Goal: Information Seeking & Learning: Learn about a topic

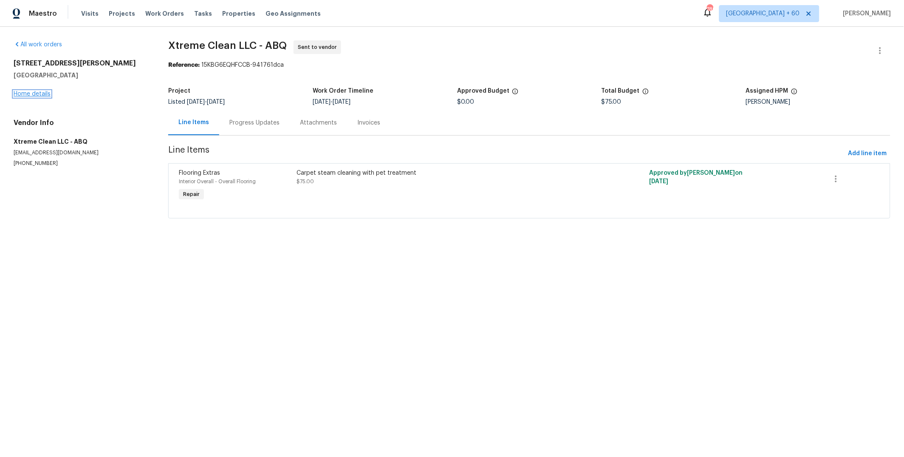
click at [32, 93] on link "Home details" at bounding box center [32, 94] width 37 height 6
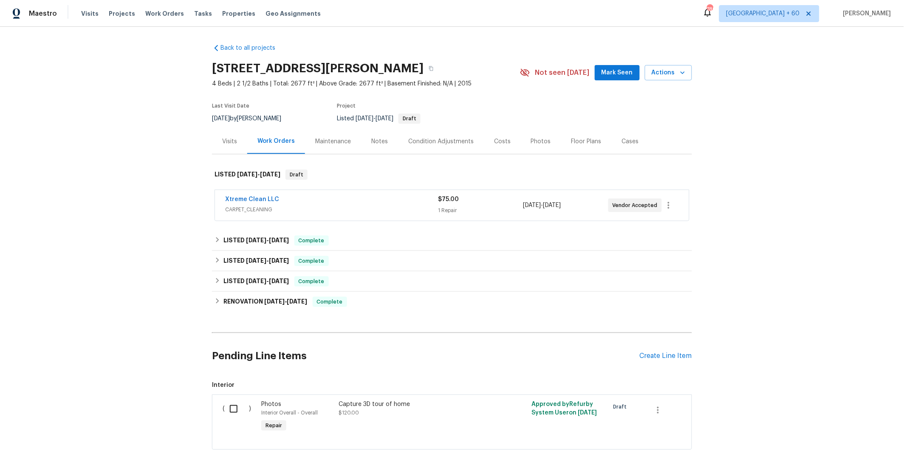
click at [494, 201] on div "$75.00" at bounding box center [480, 199] width 85 height 8
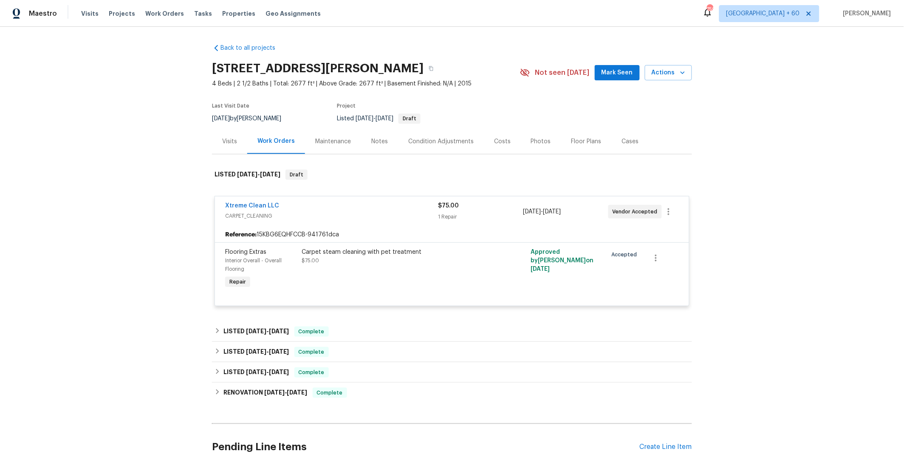
click at [273, 204] on div "Xtreme Clean LLC" at bounding box center [331, 206] width 213 height 10
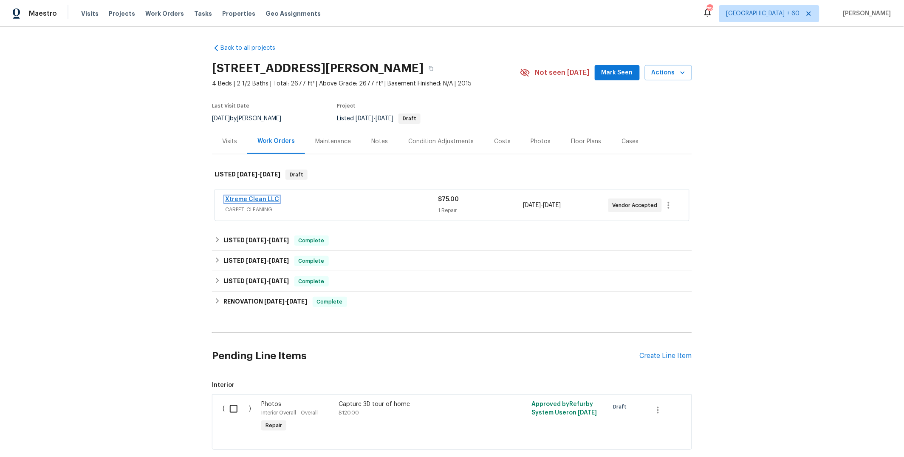
click at [253, 201] on link "Xtreme Clean LLC" at bounding box center [252, 199] width 54 height 6
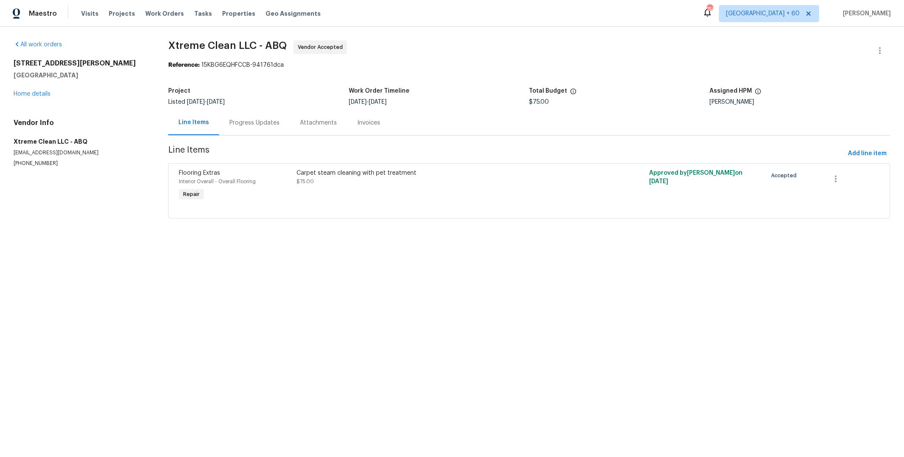
click at [235, 124] on div "Progress Updates" at bounding box center [254, 123] width 50 height 8
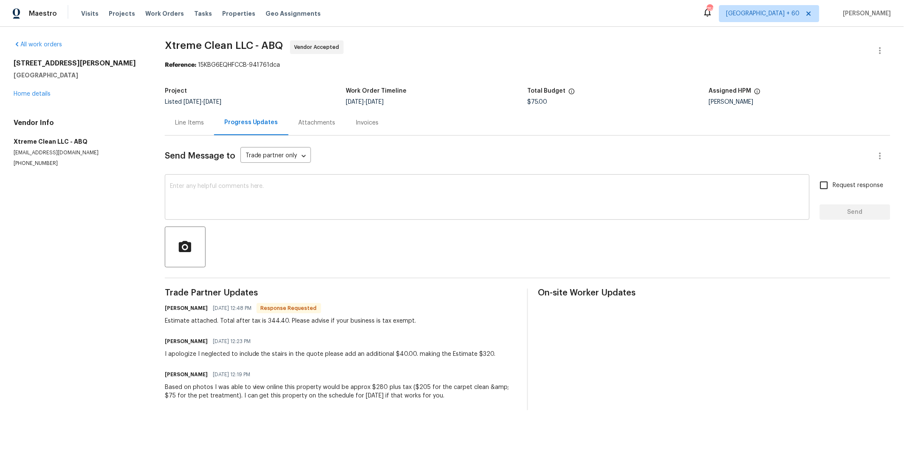
click at [237, 197] on textarea at bounding box center [487, 198] width 635 height 30
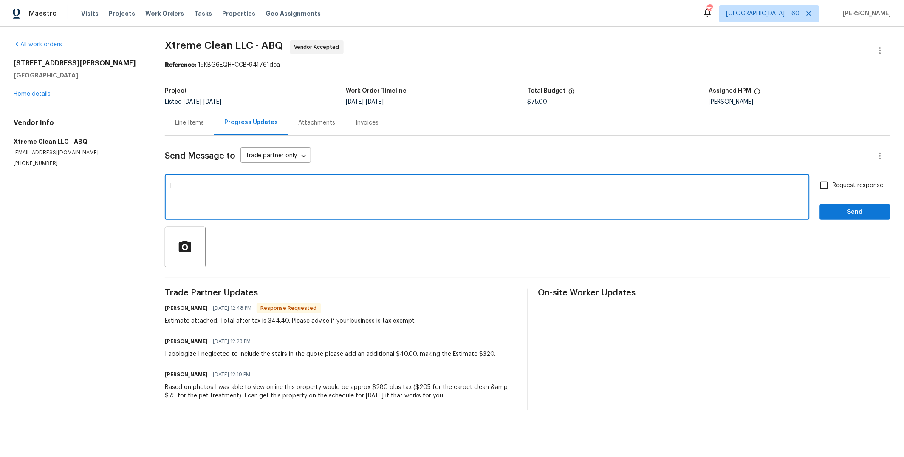
type textarea "I"
click at [284, 186] on textarea "Hey Andrea. I can't give legal advice, but if you're required to pay tax, then …" at bounding box center [487, 198] width 635 height 30
click at [484, 187] on textarea "Hey Andrea. I can't give legal advice, so I'd always recommend consulting someo…" at bounding box center [487, 198] width 635 height 30
click at [576, 187] on textarea "Hey Andrea. I can't give legal advice, so I'd always recommend consulting someo…" at bounding box center [487, 198] width 635 height 30
click at [671, 187] on textarea "Hey Andrea. I can't give legal advice, so I'd always recommend consulting someo…" at bounding box center [487, 198] width 635 height 30
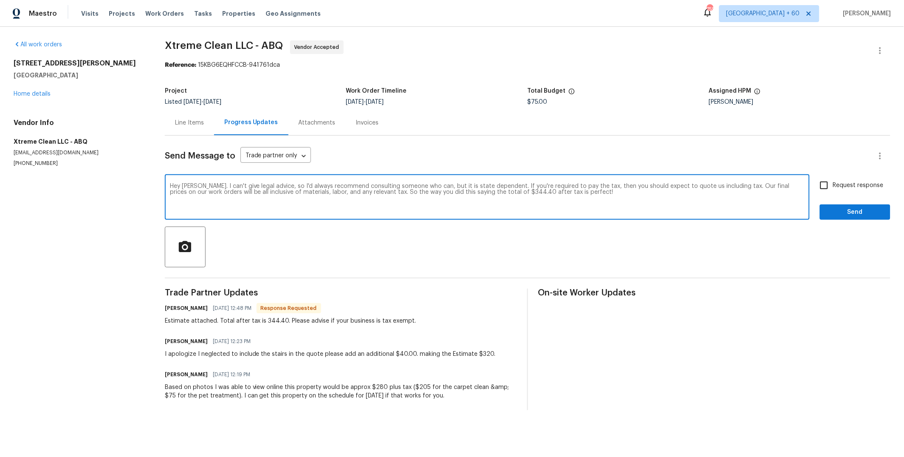
click at [444, 186] on textarea "Hey Andrea. I can't give legal advice, so I'd always recommend consulting someo…" at bounding box center [487, 198] width 635 height 30
type textarea "Hey Andrea. I can't give legal advice, so I'd always recommend consulting someo…"
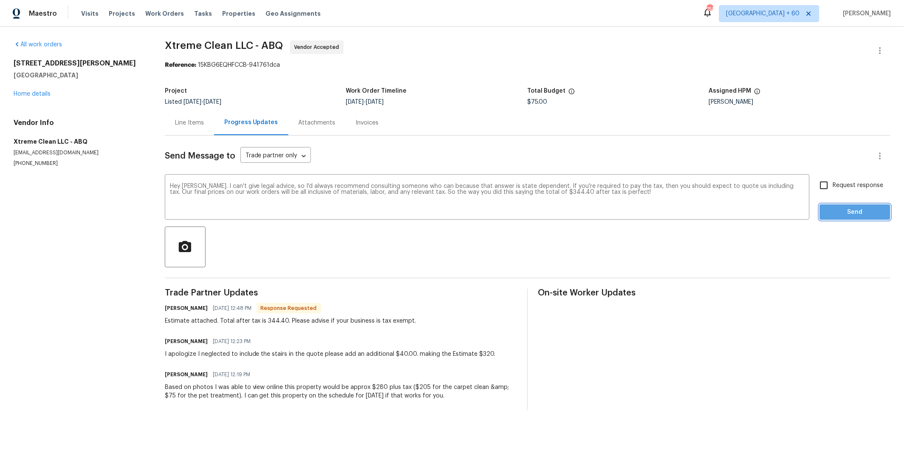
click at [836, 212] on span "Send" at bounding box center [855, 212] width 57 height 11
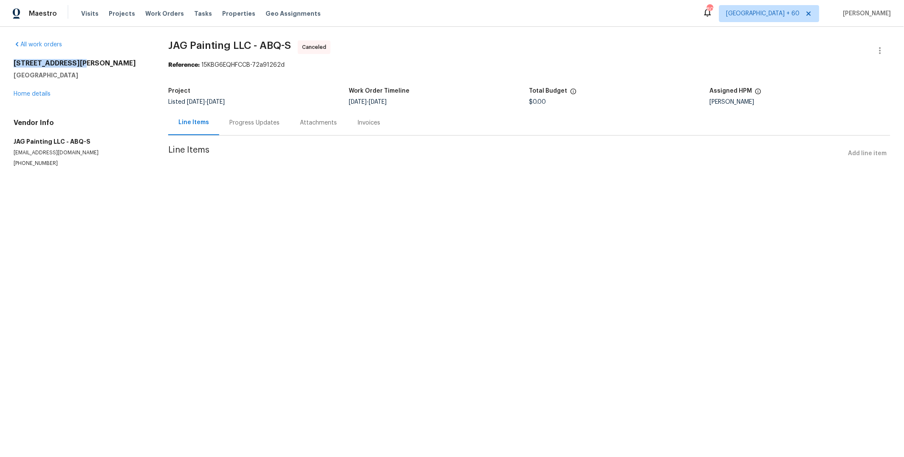
drag, startPoint x: 73, startPoint y: 62, endPoint x: 11, endPoint y: 63, distance: 61.6
click at [11, 63] on div "All work orders [STREET_ADDRESS] Home details Vendor Info JAG Painting LLC - AB…" at bounding box center [452, 114] width 904 height 174
copy h2 "[STREET_ADDRESS][PERSON_NAME]"
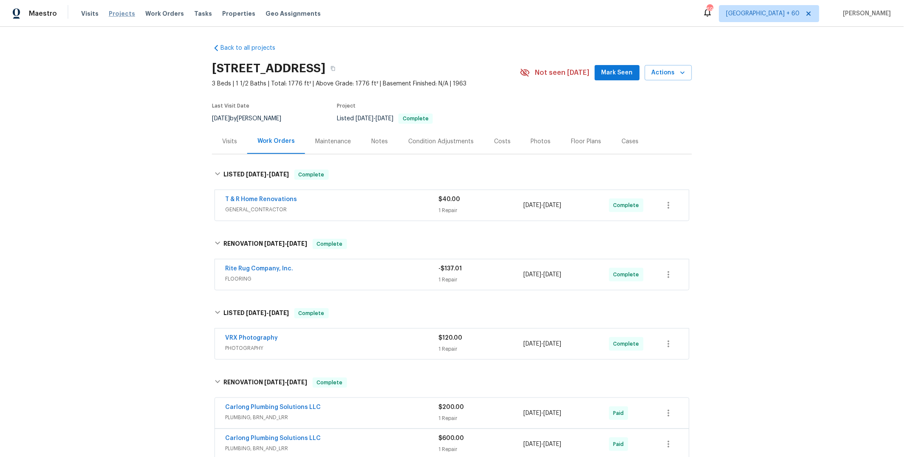
scroll to position [32, 0]
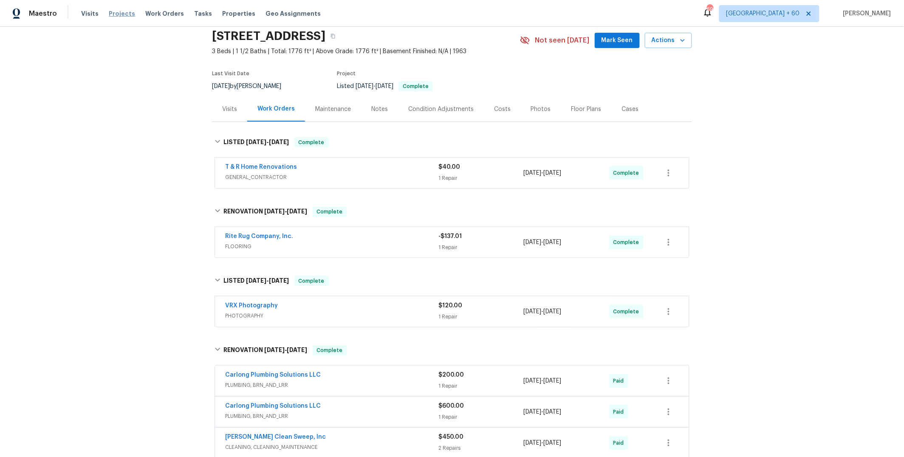
click at [120, 14] on span "Projects" at bounding box center [122, 13] width 26 height 8
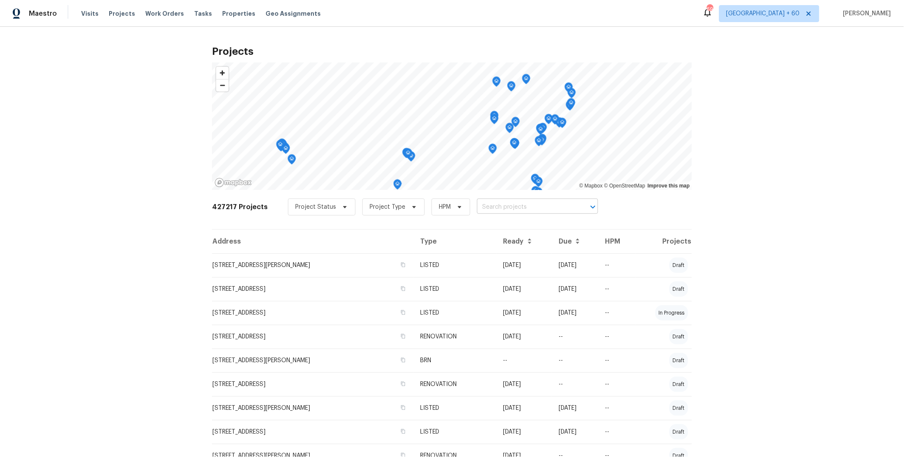
click at [488, 208] on input "text" at bounding box center [525, 207] width 97 height 13
type input "89 paces lakes"
click at [501, 226] on li "89 Paces Lakes Pt, Dallas, GA 30157" at bounding box center [528, 225] width 123 height 14
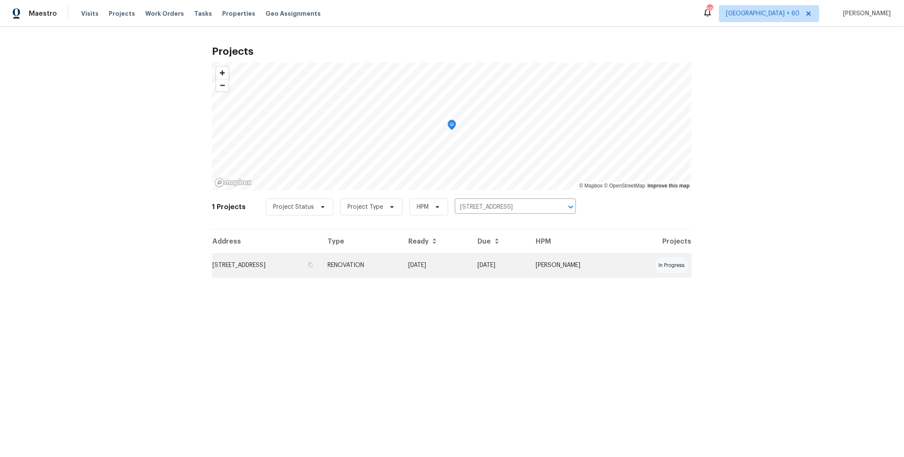
click at [402, 261] on td "RENOVATION" at bounding box center [361, 265] width 80 height 24
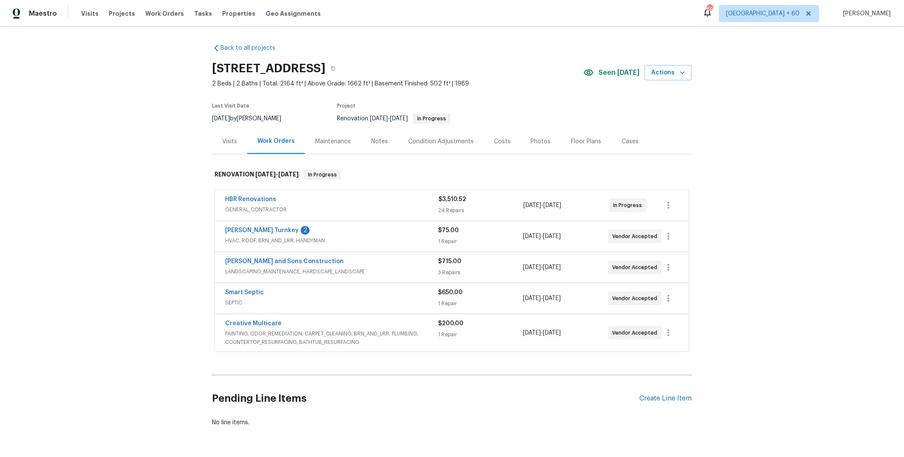
click at [484, 140] on div "Costs" at bounding box center [502, 141] width 37 height 25
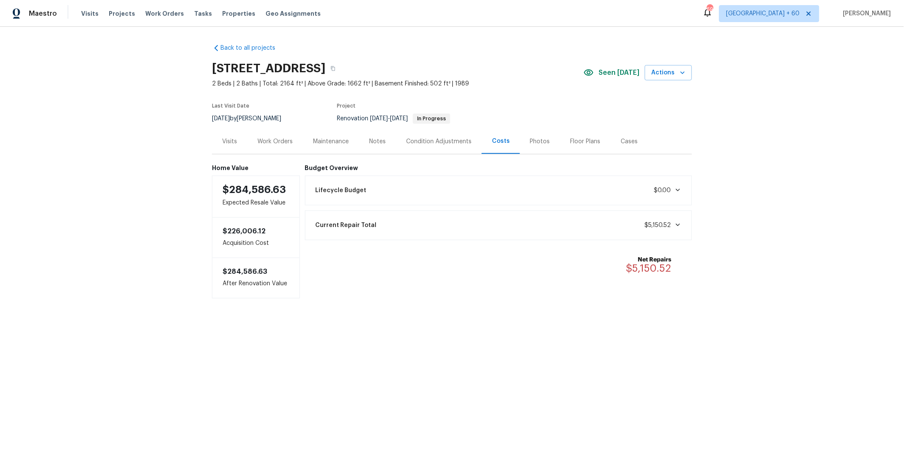
click at [483, 184] on div "Lifecycle Budget $0.00" at bounding box center [499, 190] width 376 height 19
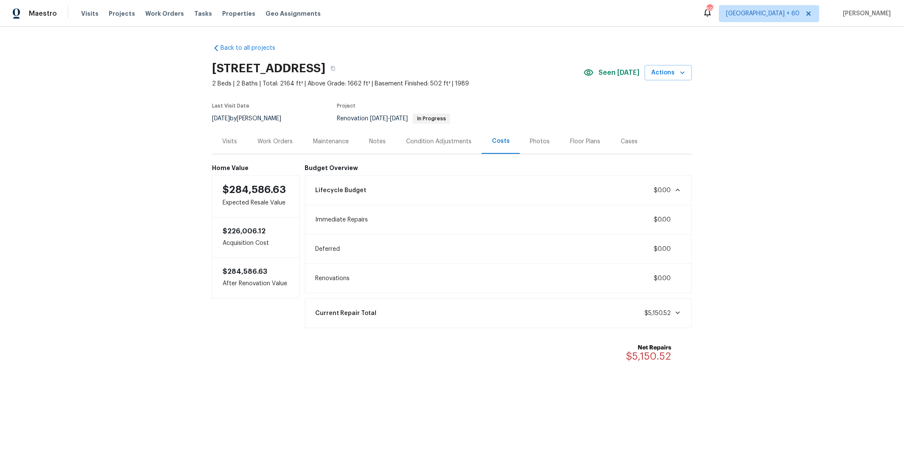
click at [483, 184] on div "Lifecycle Budget $0.00" at bounding box center [499, 190] width 376 height 19
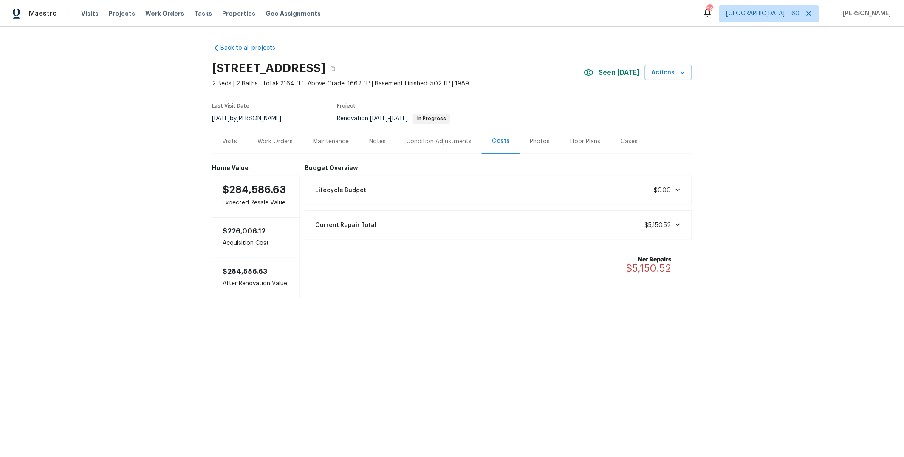
click at [486, 220] on div "Current Repair Total $5,150.52" at bounding box center [499, 225] width 376 height 19
click at [275, 141] on div "Work Orders" at bounding box center [274, 141] width 35 height 8
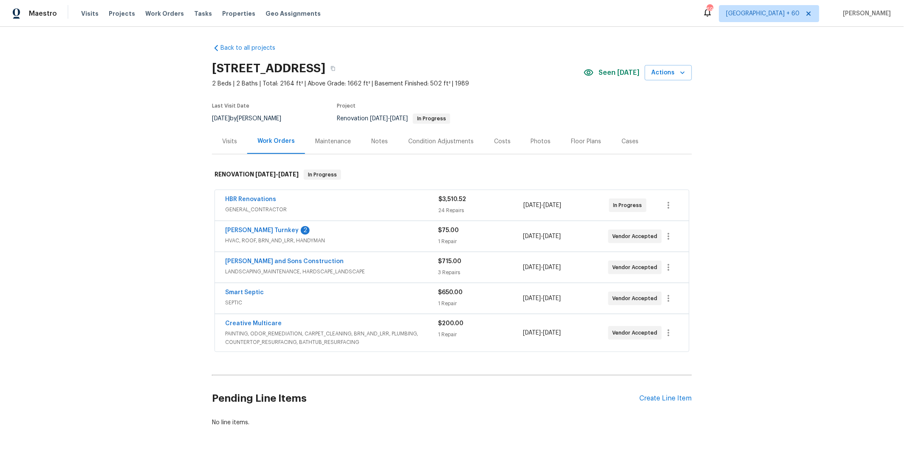
click at [494, 298] on div "$650.00 1 Repair" at bounding box center [480, 298] width 85 height 20
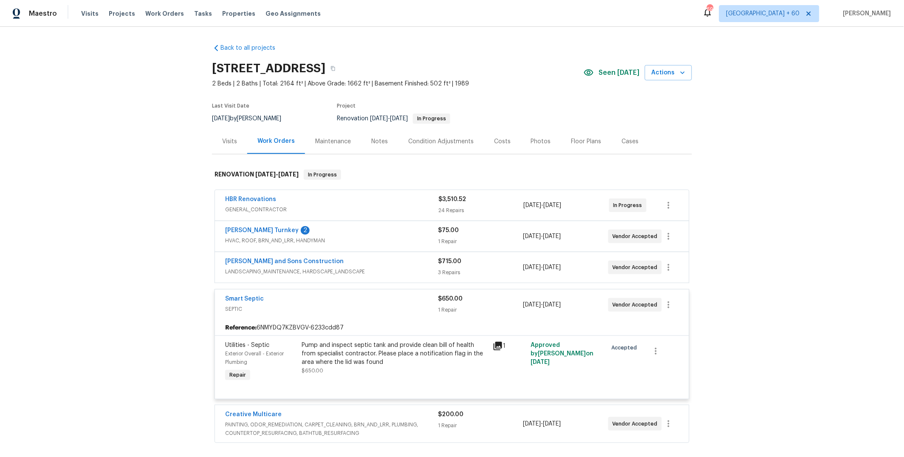
click at [494, 300] on div "$650.00" at bounding box center [480, 298] width 85 height 8
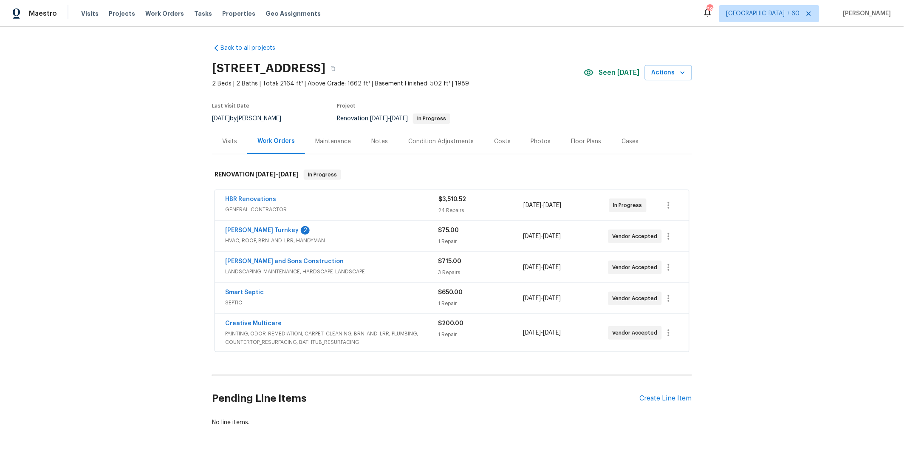
click at [477, 243] on div "1 Repair" at bounding box center [480, 241] width 85 height 8
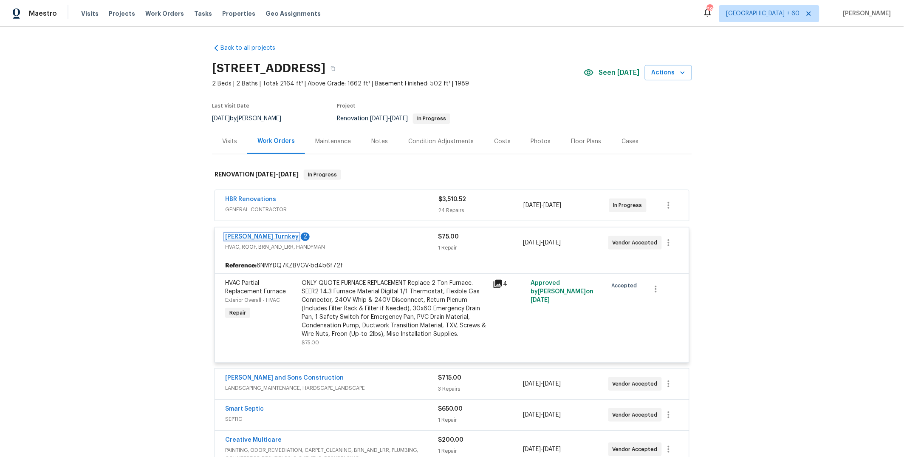
click at [243, 237] on link "Davis Turnkey" at bounding box center [262, 237] width 74 height 6
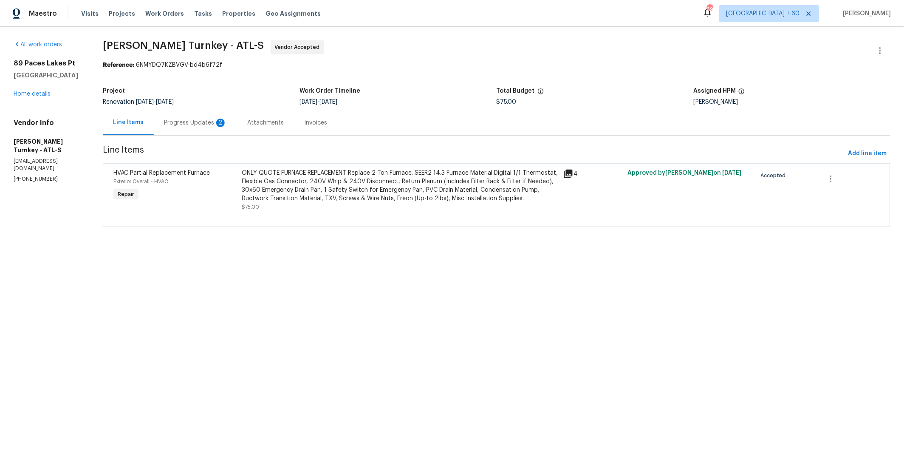
click at [180, 127] on div "Progress Updates 2" at bounding box center [195, 122] width 83 height 25
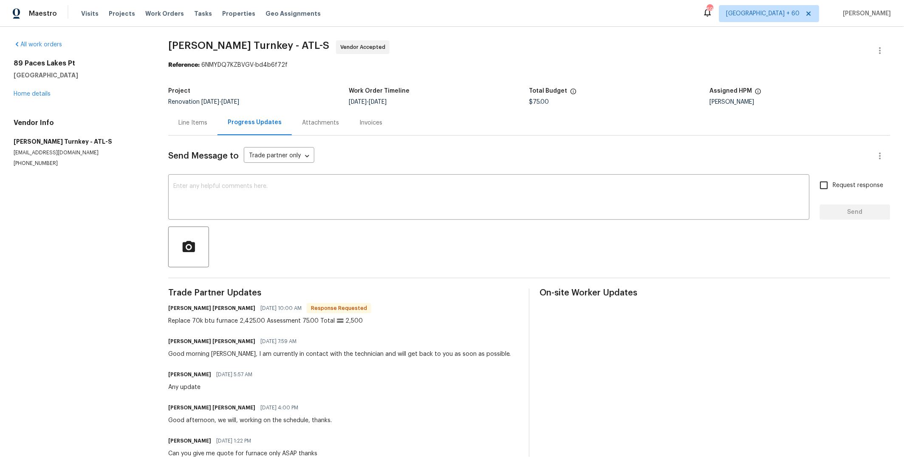
scroll to position [31, 0]
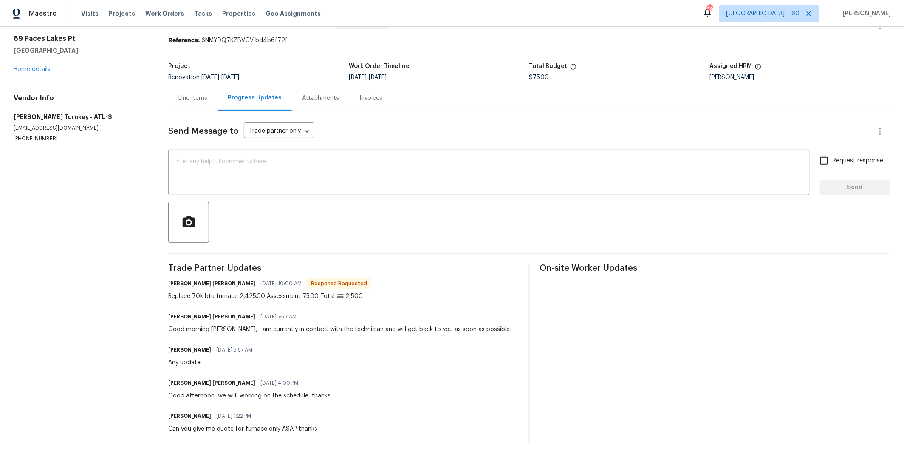
click at [199, 94] on div "Line Items" at bounding box center [192, 98] width 29 height 8
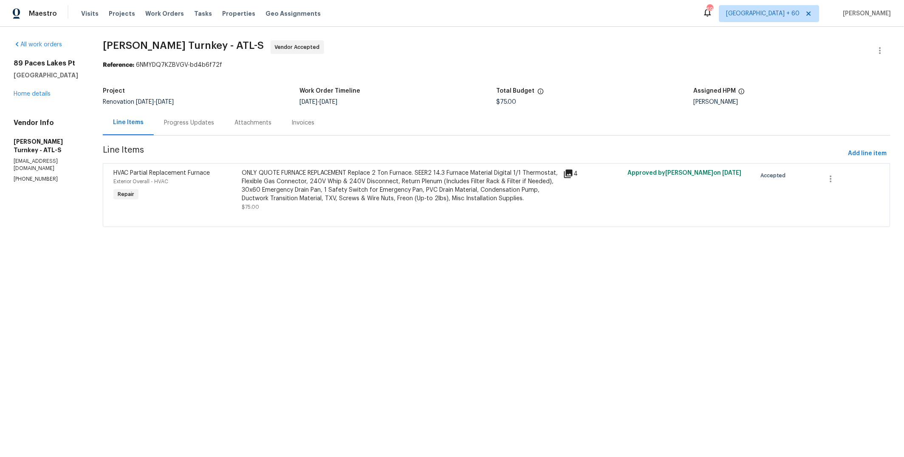
click at [383, 185] on div "ONLY QUOTE FURNACE REPLACEMENT Replace 2 Ton Furnace. SEER2 14.3 Furnace Materi…" at bounding box center [400, 186] width 317 height 34
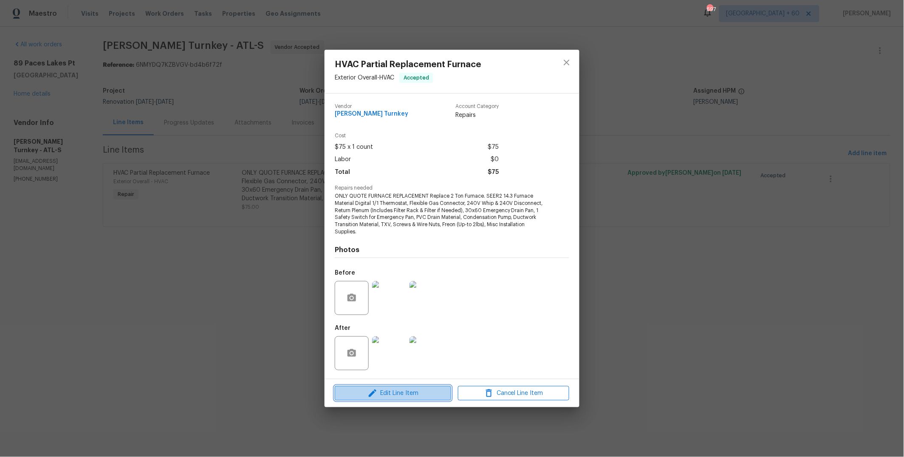
click at [397, 392] on span "Edit Line Item" at bounding box center [392, 393] width 111 height 11
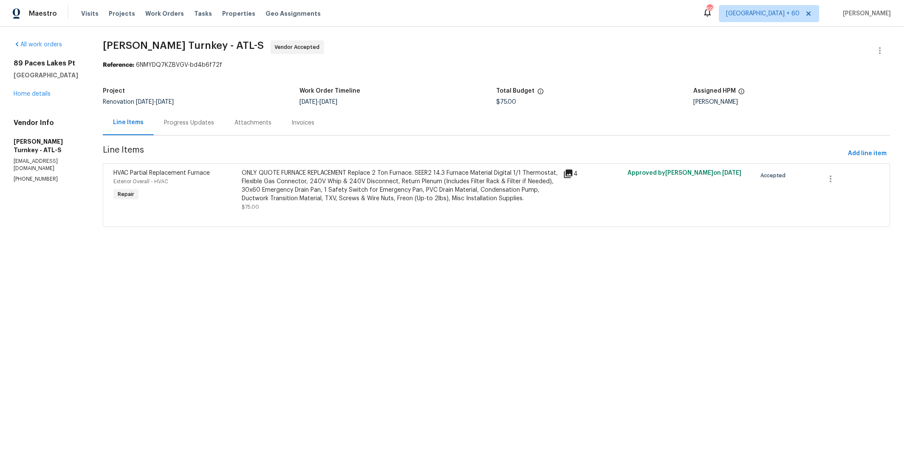
click at [595, 251] on html "Maestro Visits Projects Work Orders Tasks Properties Geo Assignments 697 Los An…" at bounding box center [452, 125] width 904 height 251
click at [123, 14] on span "Projects" at bounding box center [122, 13] width 26 height 8
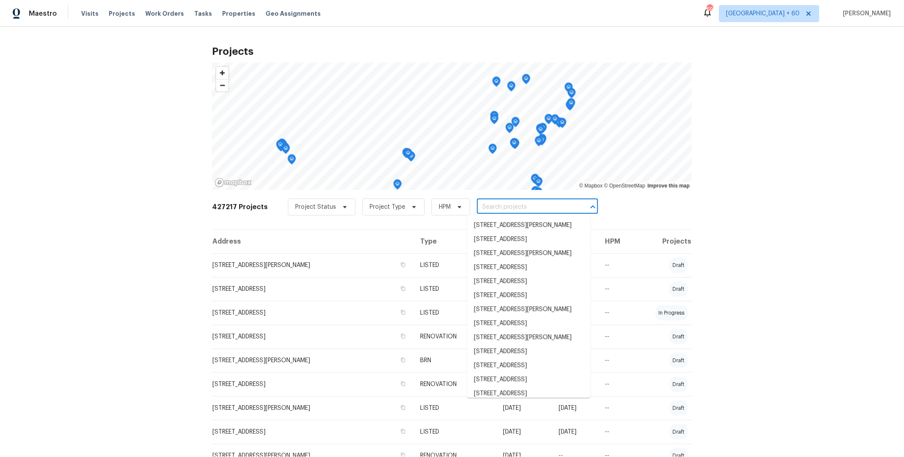
click at [517, 208] on input "text" at bounding box center [525, 207] width 97 height 13
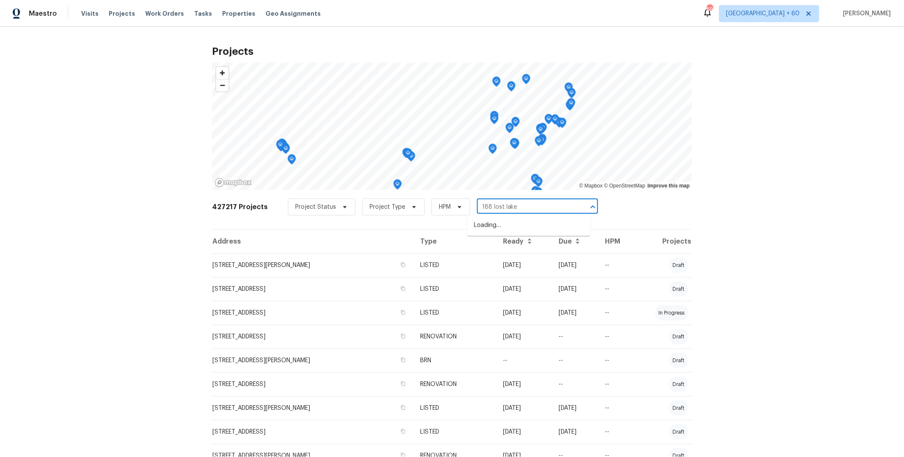
type input "188 lost lake"
click at [504, 226] on li "188 Lost Lake Trl, Villa Rica, GA 30180" at bounding box center [528, 225] width 123 height 14
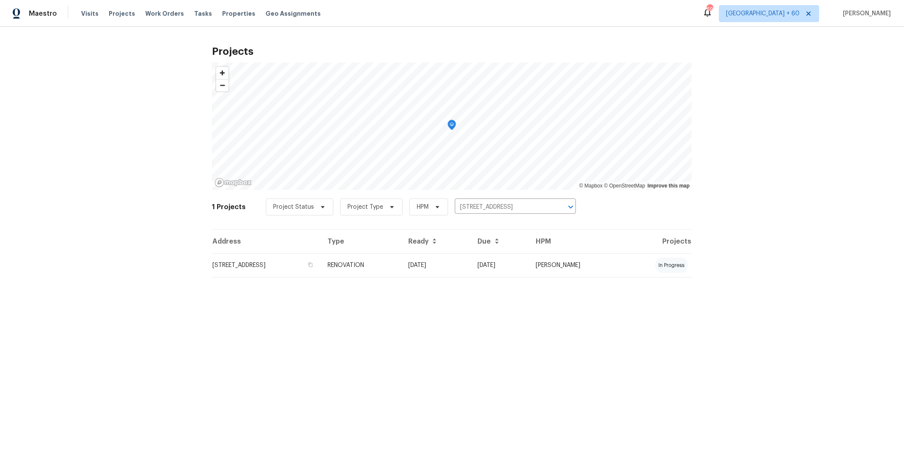
click at [402, 269] on td "RENOVATION" at bounding box center [361, 265] width 80 height 24
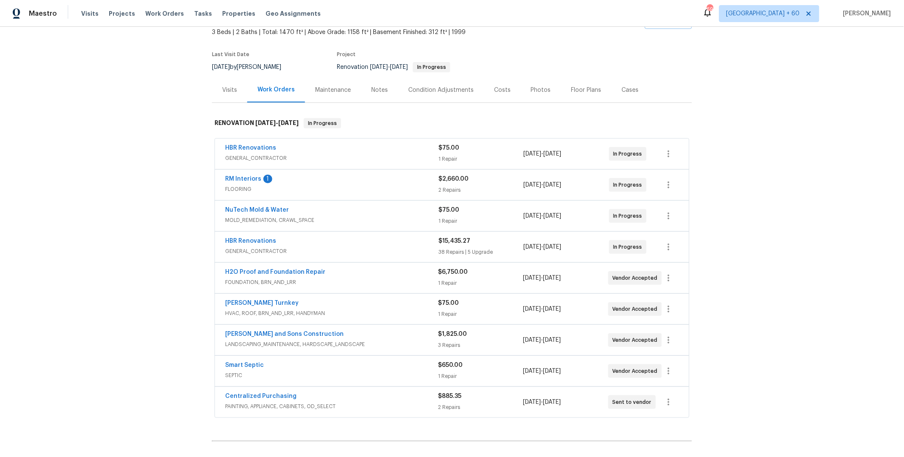
scroll to position [71, 0]
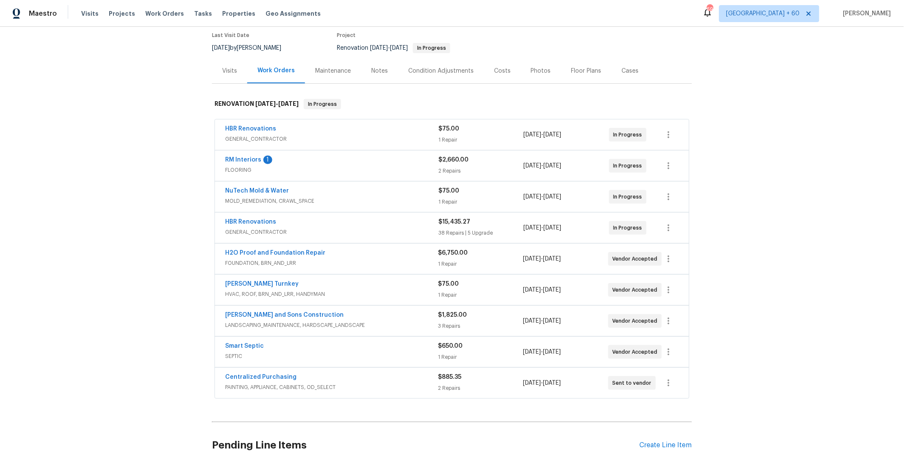
click at [496, 71] on div "Costs" at bounding box center [502, 71] width 17 height 8
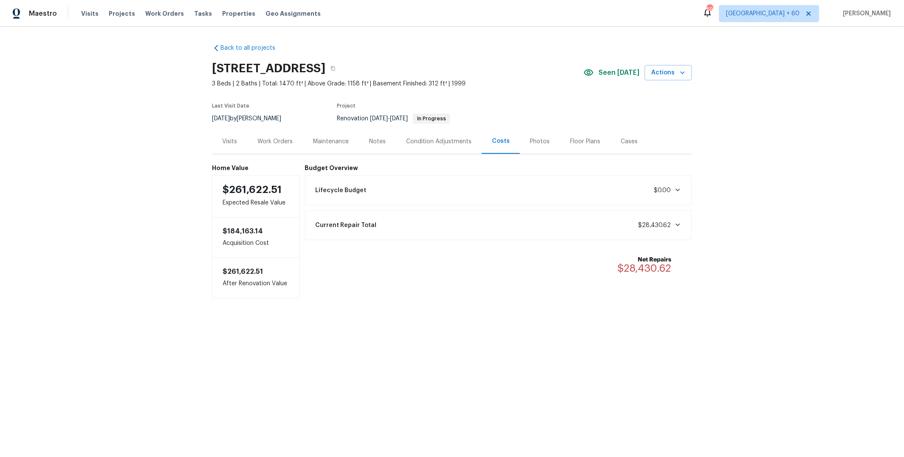
click at [506, 218] on div "Current Repair Total $28,430.62" at bounding box center [499, 225] width 376 height 19
click at [280, 143] on div "Work Orders" at bounding box center [274, 141] width 35 height 8
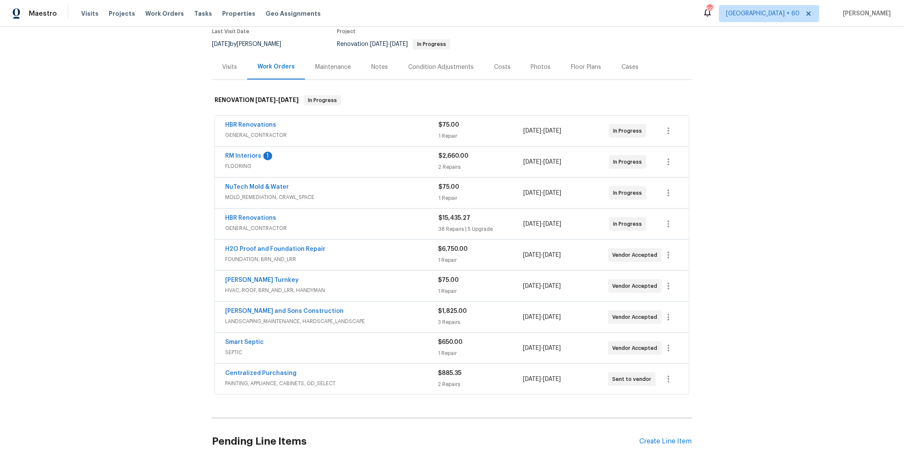
scroll to position [76, 0]
click at [359, 287] on span "HVAC, ROOF, BRN_AND_LRR, HANDYMAN" at bounding box center [331, 288] width 213 height 8
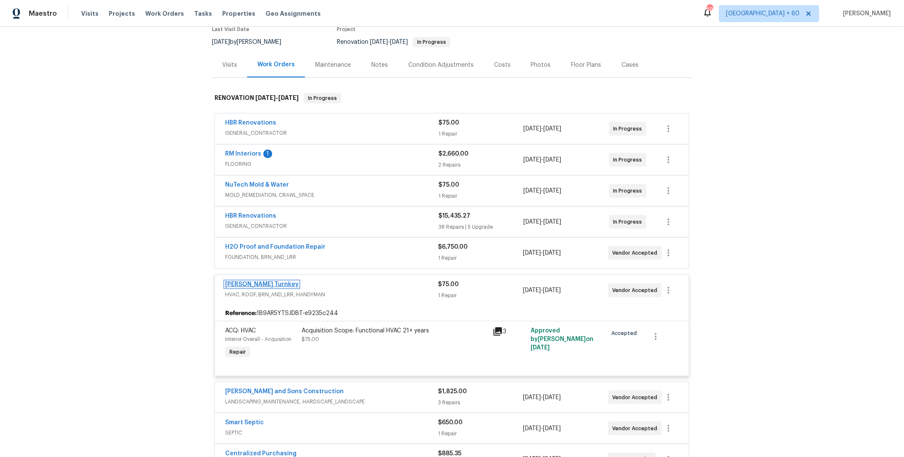
click at [229, 284] on link "Davis Turnkey" at bounding box center [262, 284] width 74 height 6
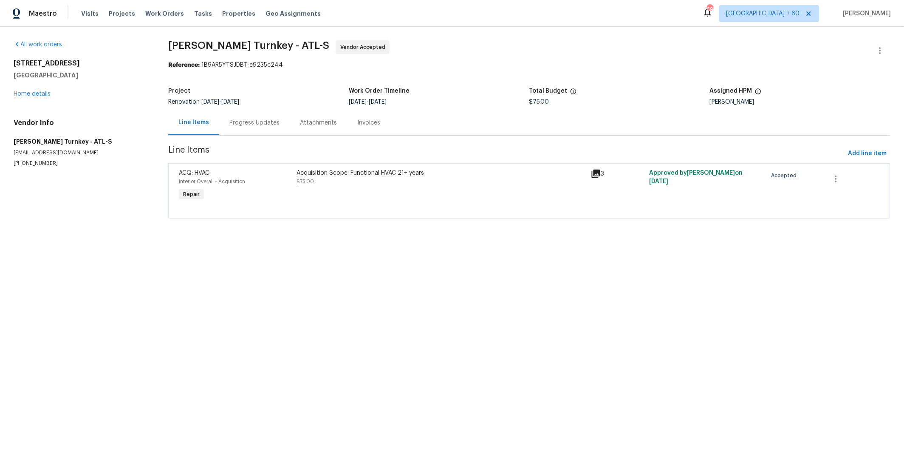
click at [254, 119] on div "Progress Updates" at bounding box center [254, 123] width 50 height 8
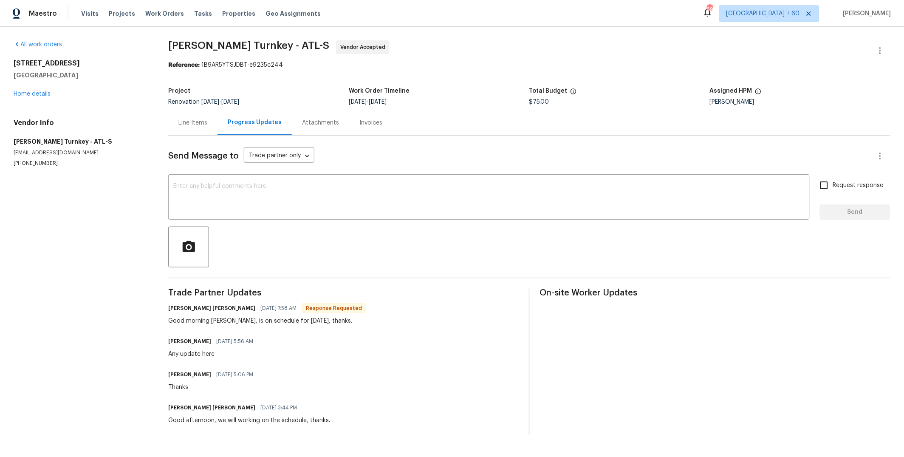
click at [198, 121] on div "Line Items" at bounding box center [192, 123] width 29 height 8
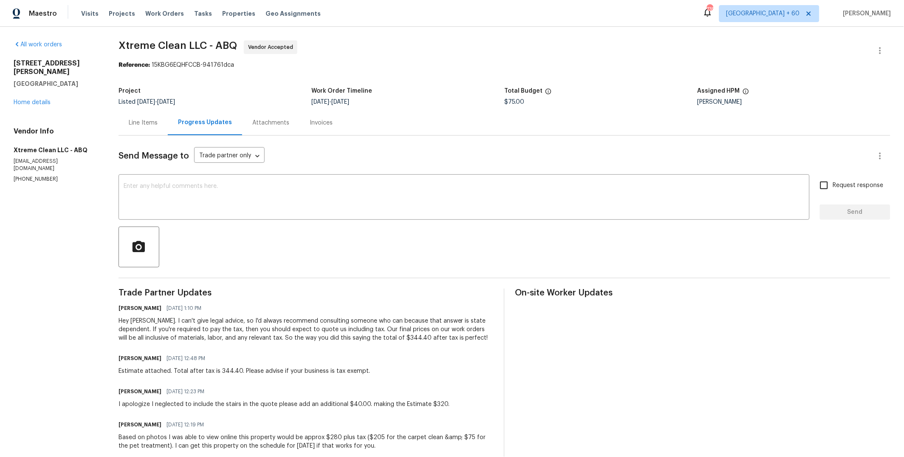
click at [150, 124] on div "Line Items" at bounding box center [143, 123] width 29 height 8
